Goal: Task Accomplishment & Management: Manage account settings

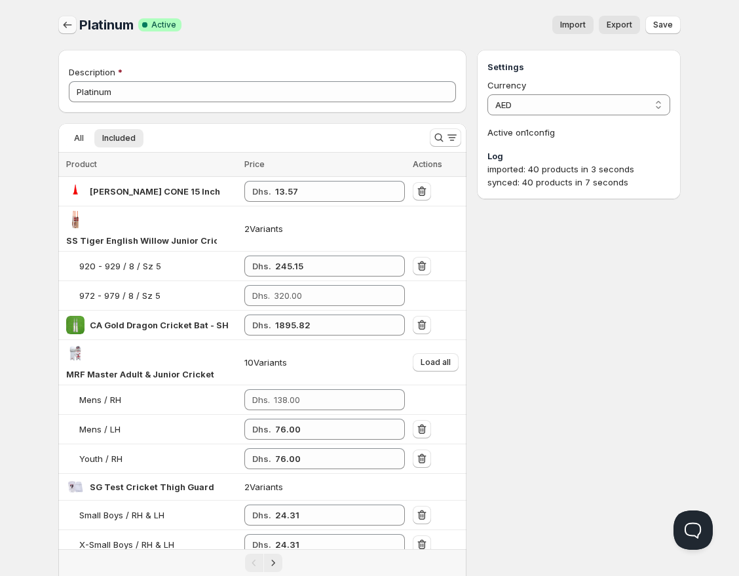
click at [71, 28] on icon "button" at bounding box center [67, 24] width 13 height 13
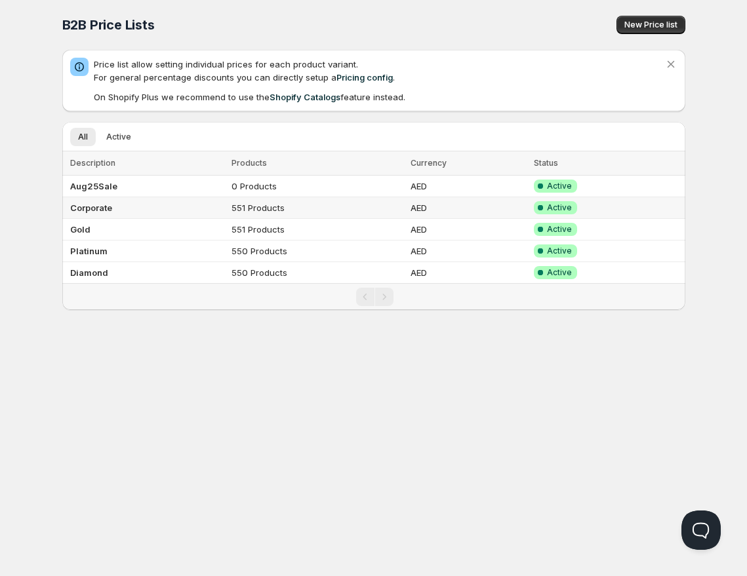
click at [91, 207] on b "Corporate" at bounding box center [91, 208] width 42 height 10
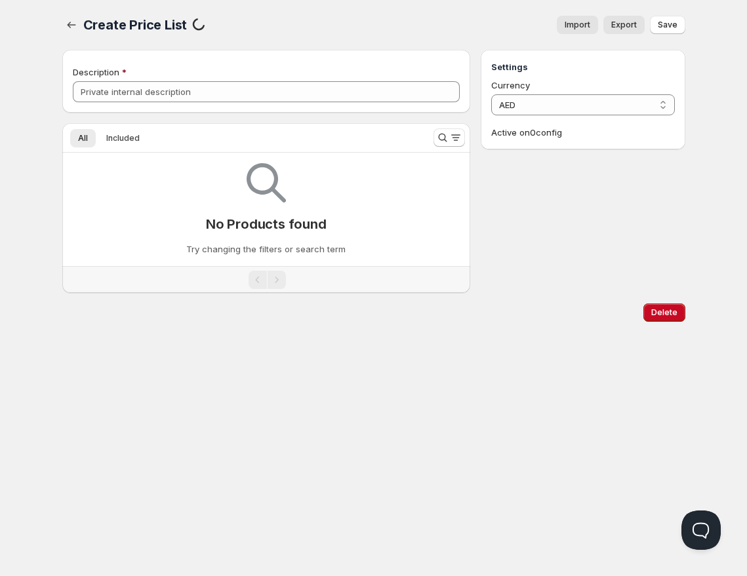
type input "Corporate"
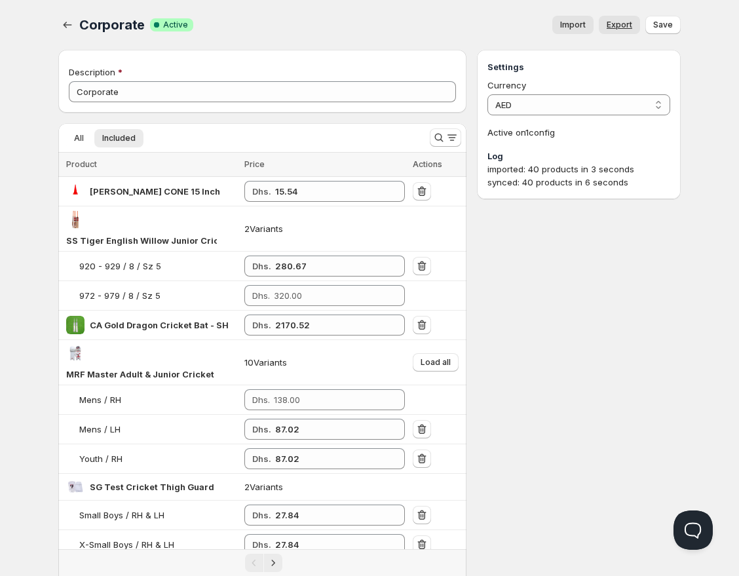
click at [633, 28] on link "Export" at bounding box center [619, 25] width 41 height 18
click at [66, 21] on icon "button" at bounding box center [67, 24] width 13 height 13
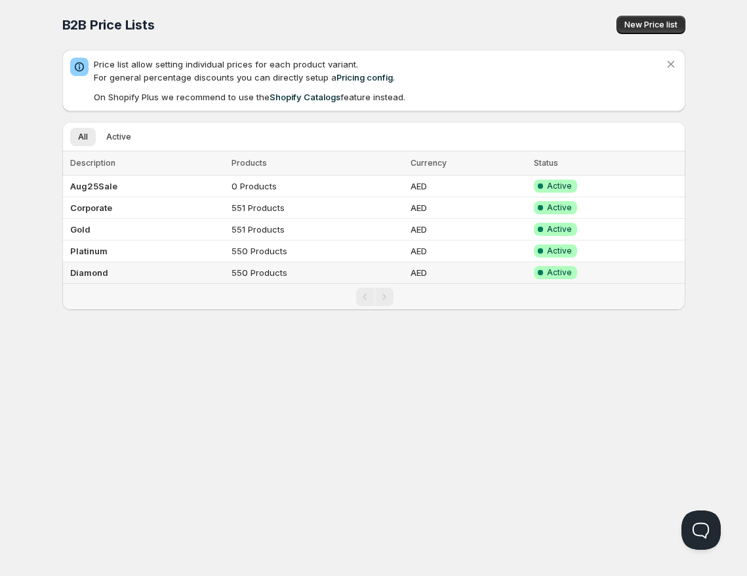
click at [83, 276] on b "Diamond" at bounding box center [89, 272] width 38 height 10
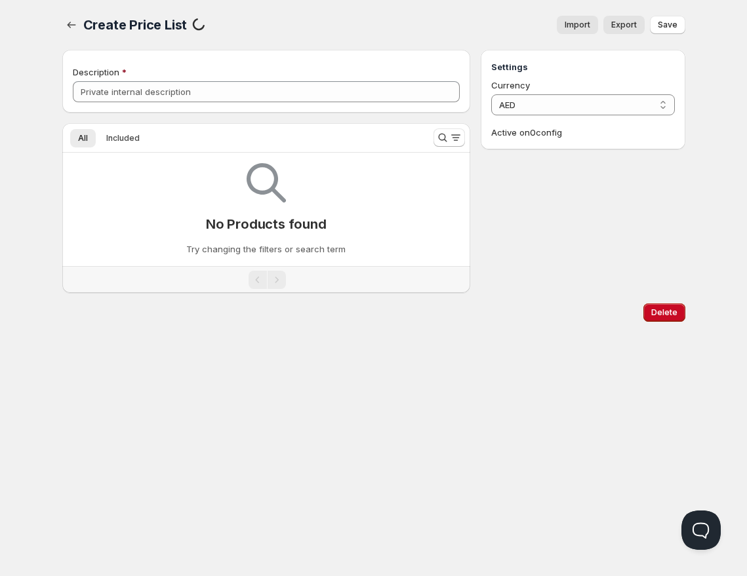
type input "Diamond"
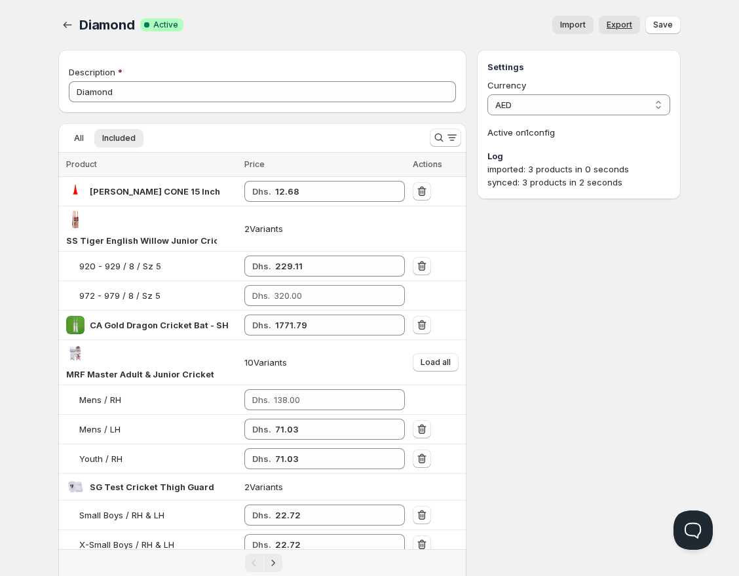
click at [624, 27] on span "Export" at bounding box center [620, 25] width 26 height 10
